Goal: Transaction & Acquisition: Subscribe to service/newsletter

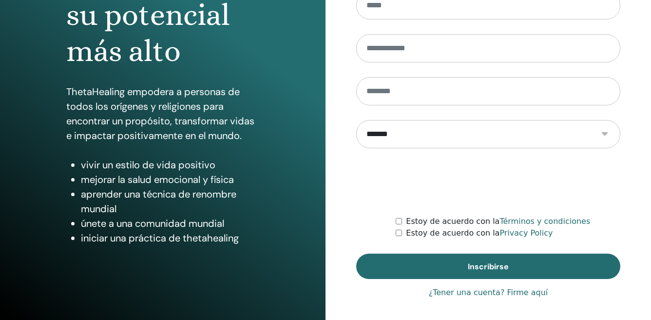
scroll to position [148, 0]
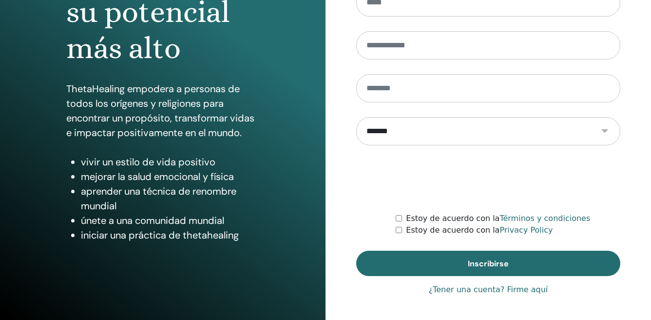
click at [486, 290] on link "¿Tener una cuenta? Firme aquí" at bounding box center [488, 290] width 119 height 12
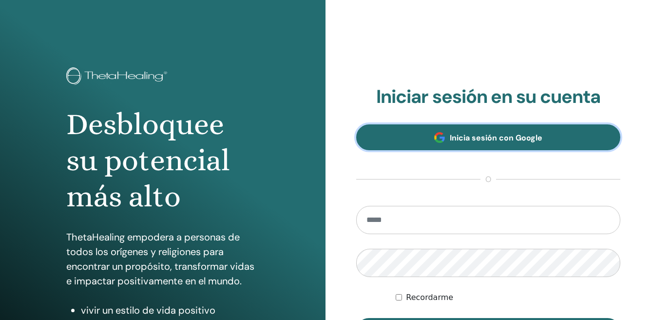
click at [471, 135] on span "Inicia sesión con Google" at bounding box center [496, 138] width 93 height 10
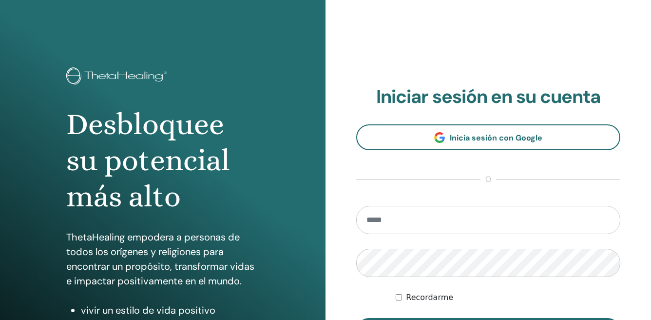
click at [348, 164] on div "**********" at bounding box center [487, 234] width 325 height 468
